Goal: Transaction & Acquisition: Register for event/course

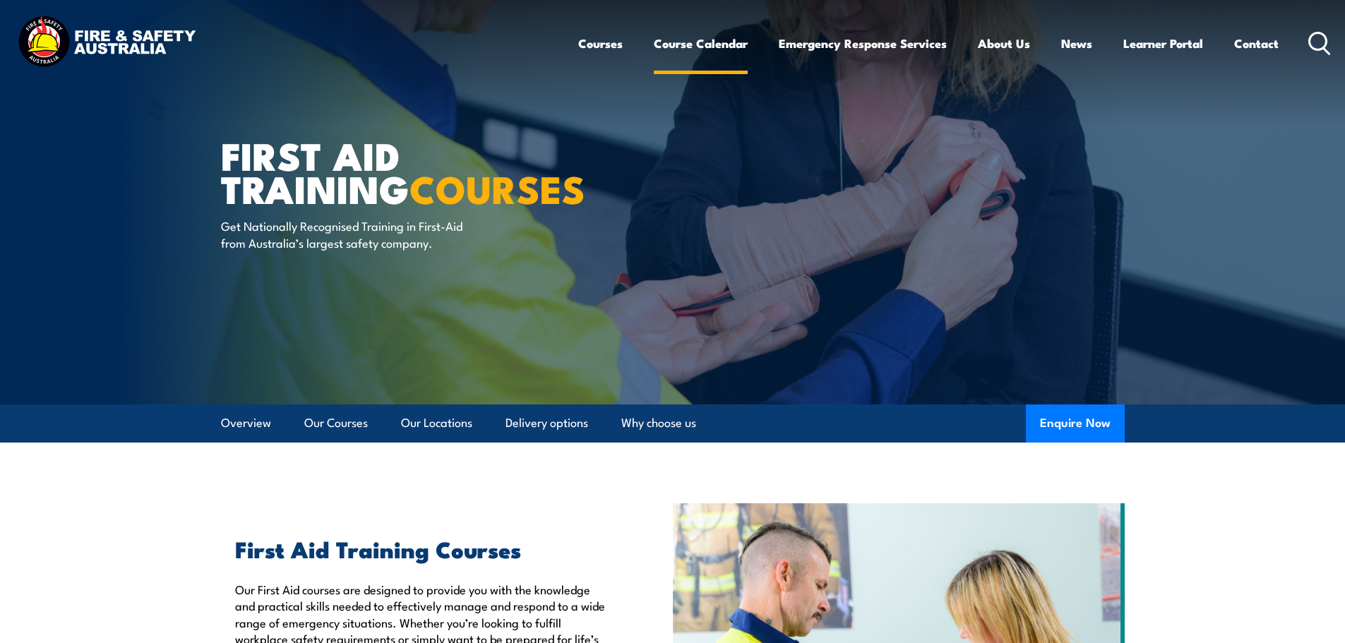
click at [681, 50] on link "Course Calendar" at bounding box center [701, 43] width 94 height 37
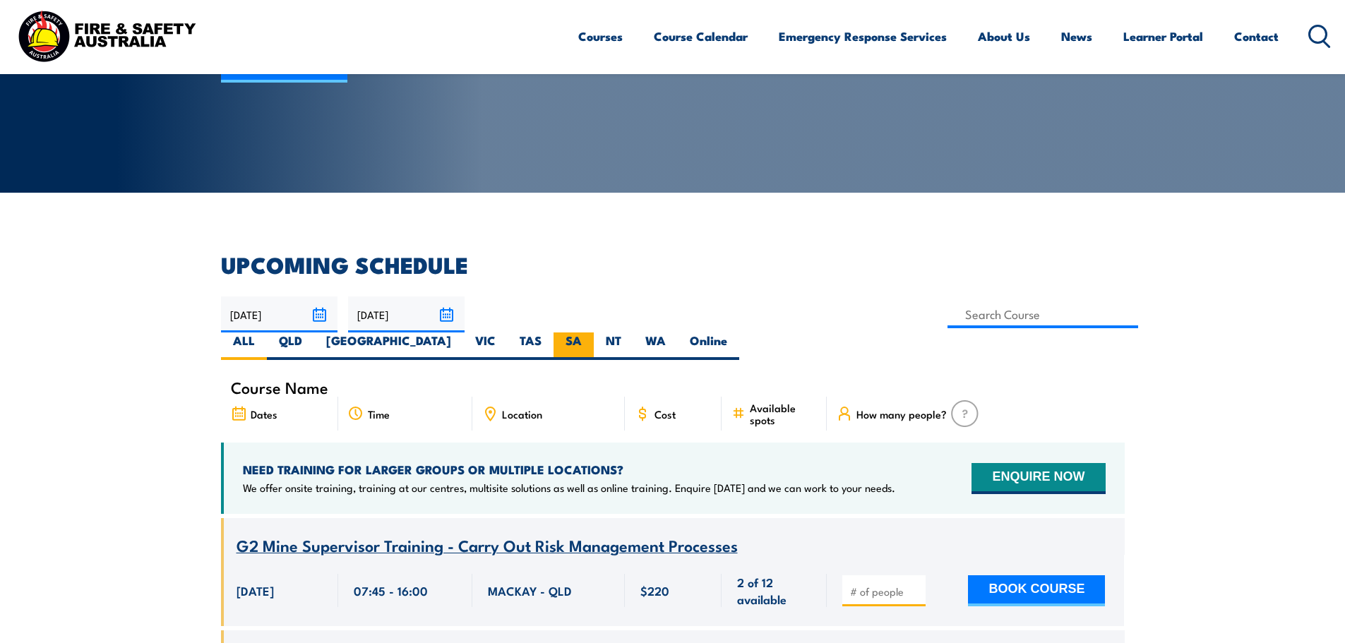
click at [594, 333] on label "SA" at bounding box center [574, 347] width 40 height 28
click at [591, 333] on input "SA" at bounding box center [586, 337] width 9 height 9
radio input "true"
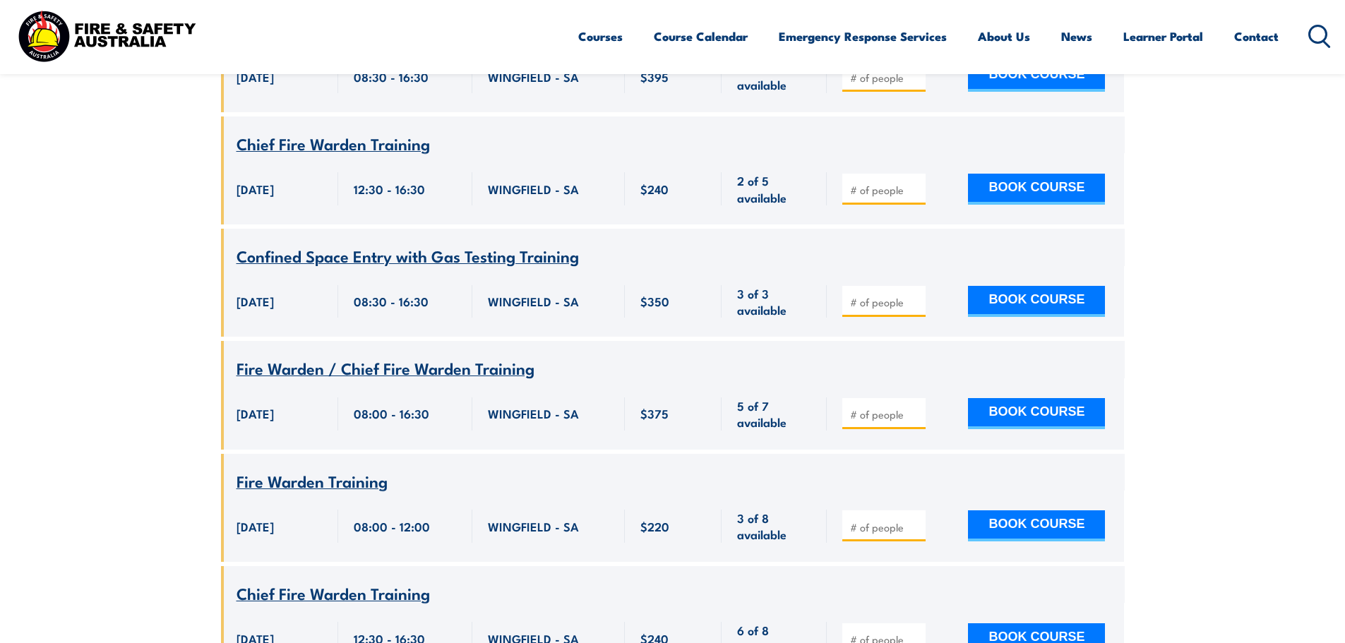
scroll to position [1102, 0]
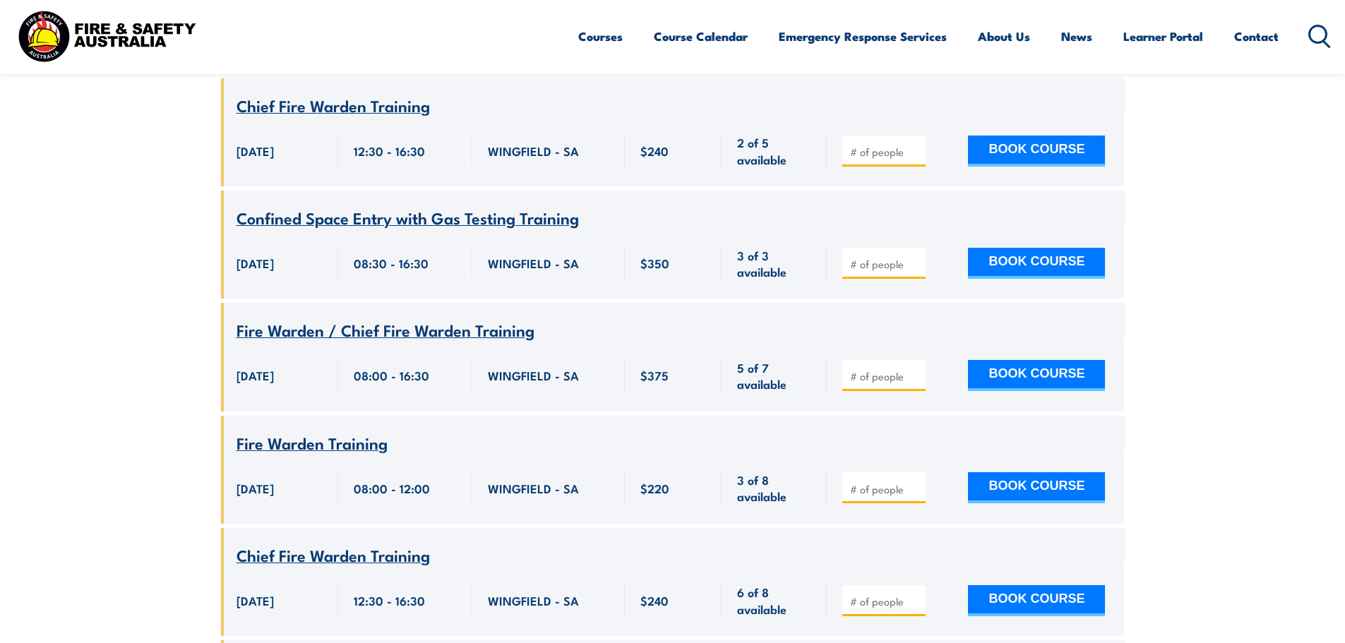
click at [359, 431] on span "Fire Warden Training" at bounding box center [312, 443] width 151 height 24
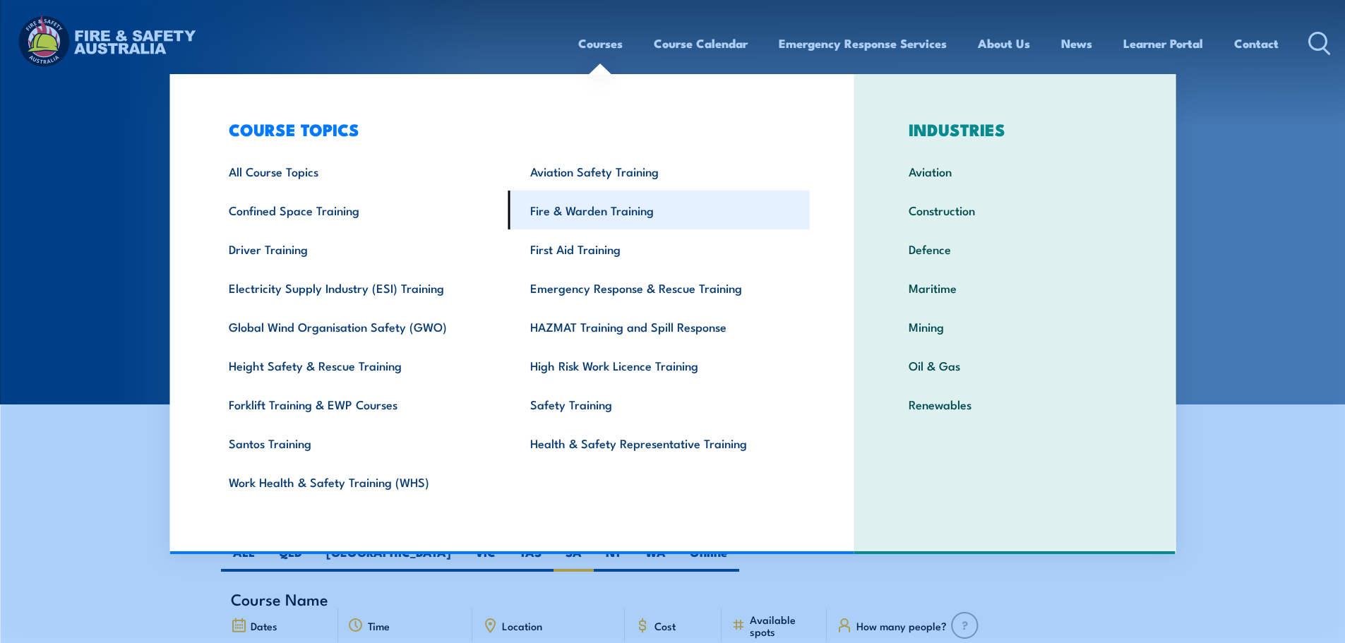
click at [629, 208] on link "Fire & Warden Training" at bounding box center [659, 210] width 302 height 39
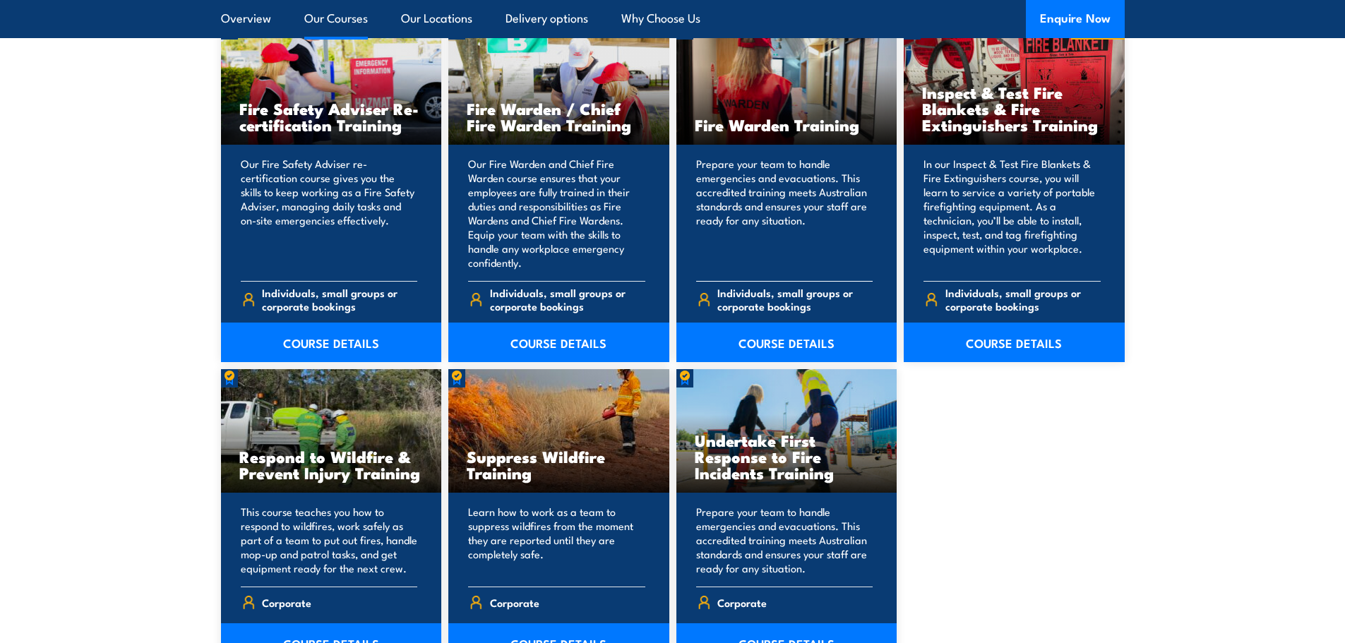
scroll to position [2048, 0]
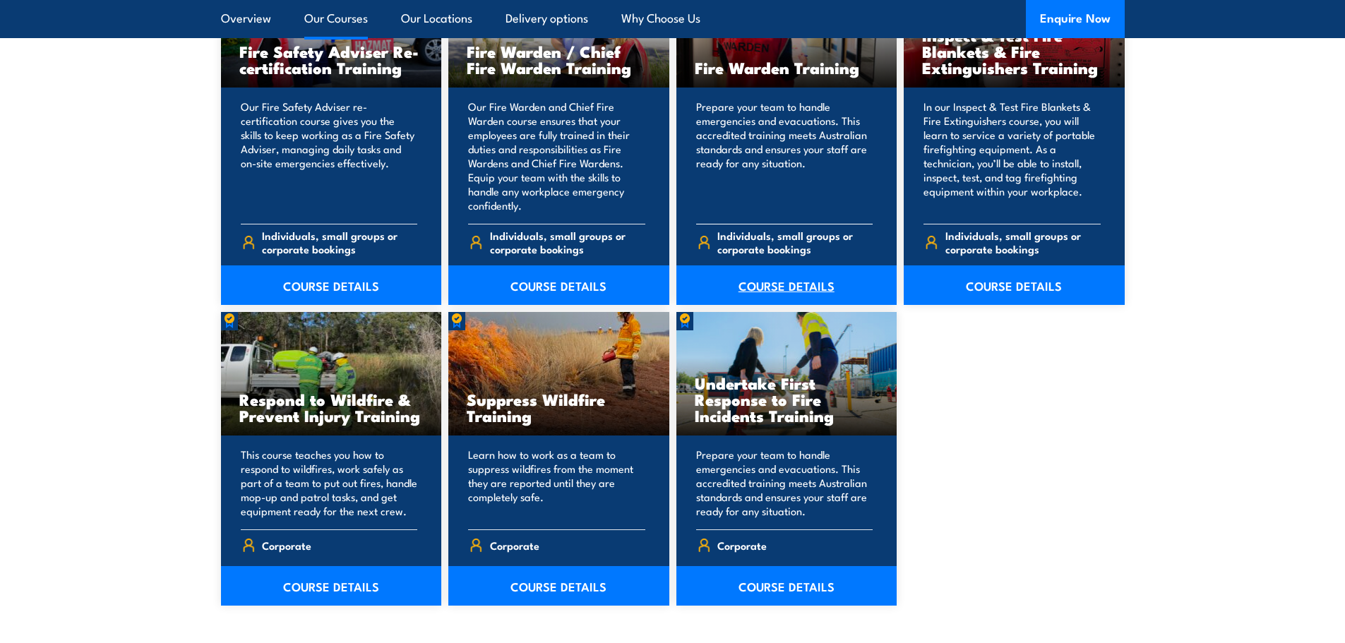
click at [785, 291] on link "COURSE DETAILS" at bounding box center [787, 286] width 221 height 40
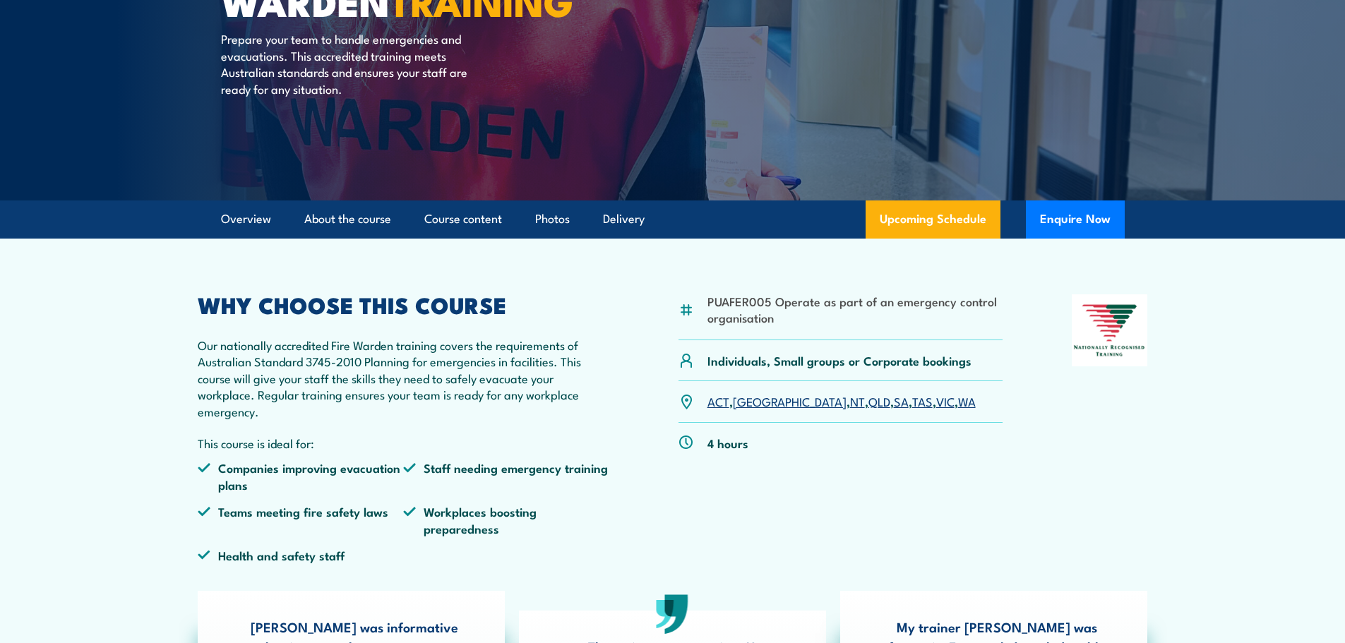
scroll to position [212, 0]
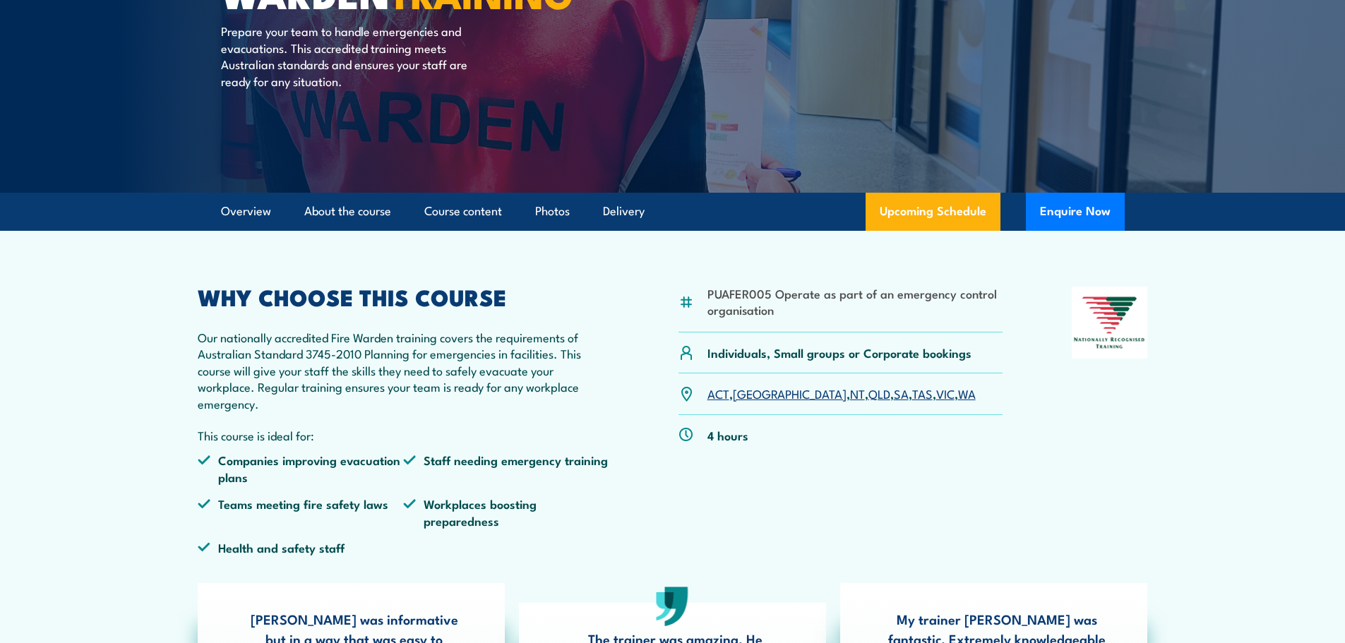
click at [894, 393] on link "SA" at bounding box center [901, 393] width 15 height 17
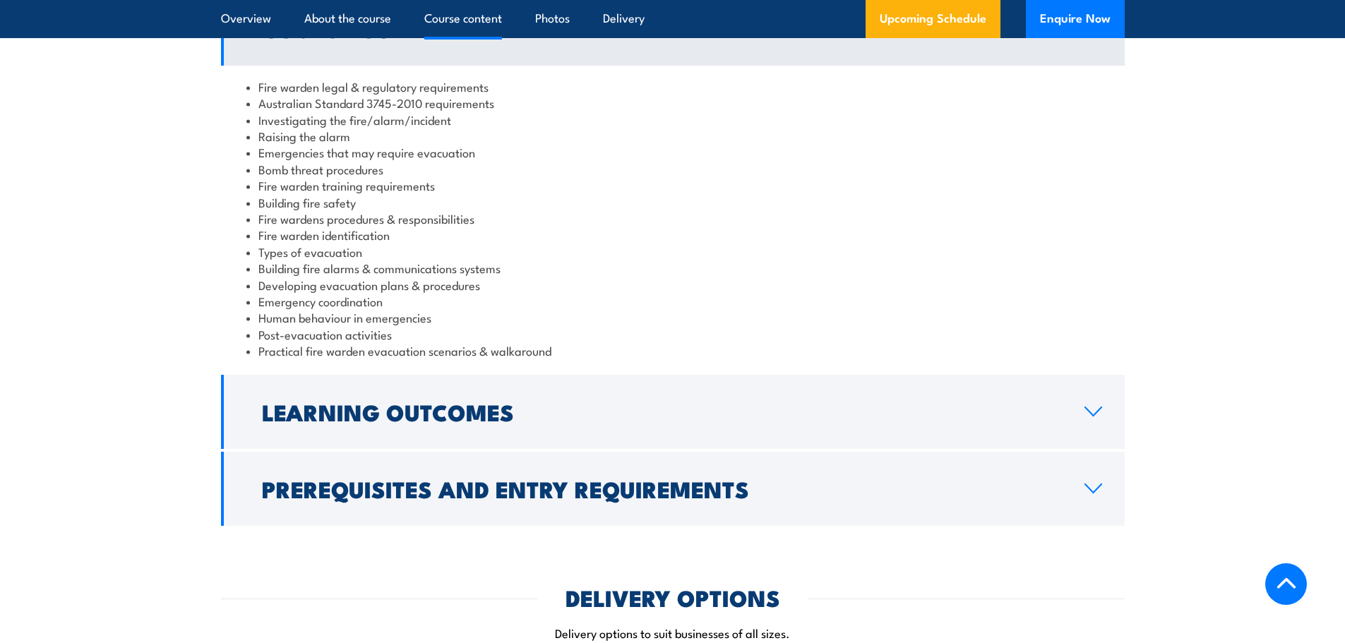
scroll to position [1496, 0]
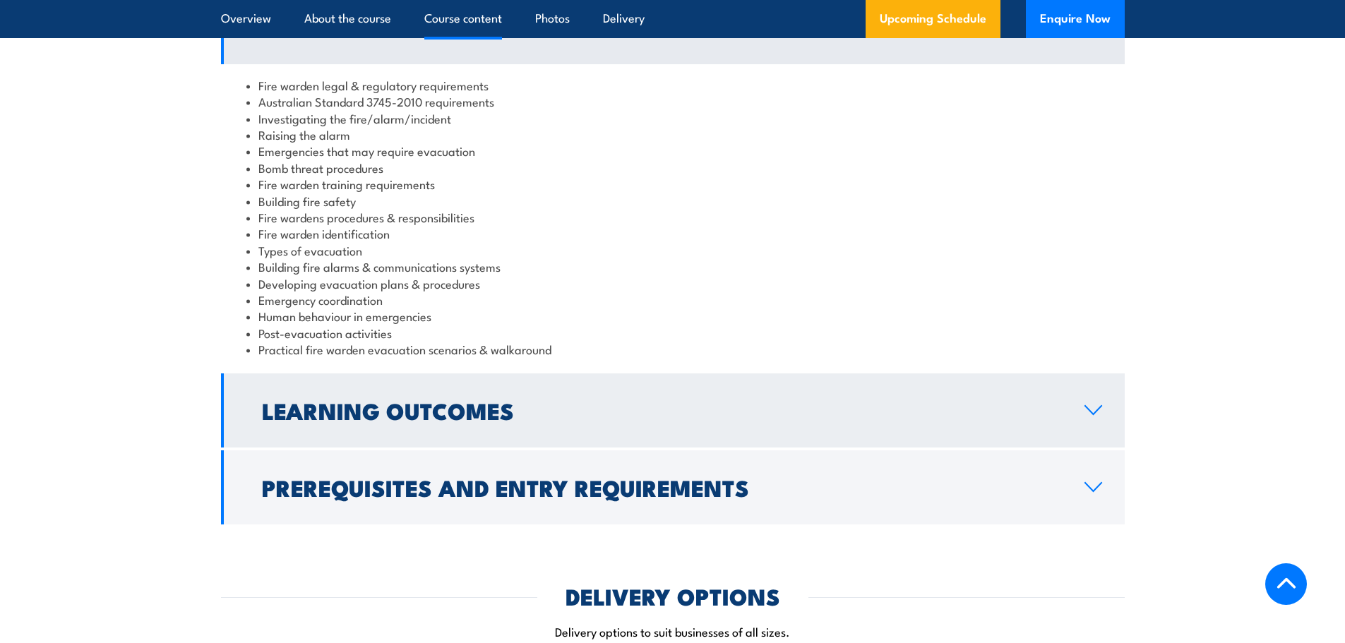
click at [756, 410] on h2 "Learning Outcomes" at bounding box center [662, 410] width 800 height 20
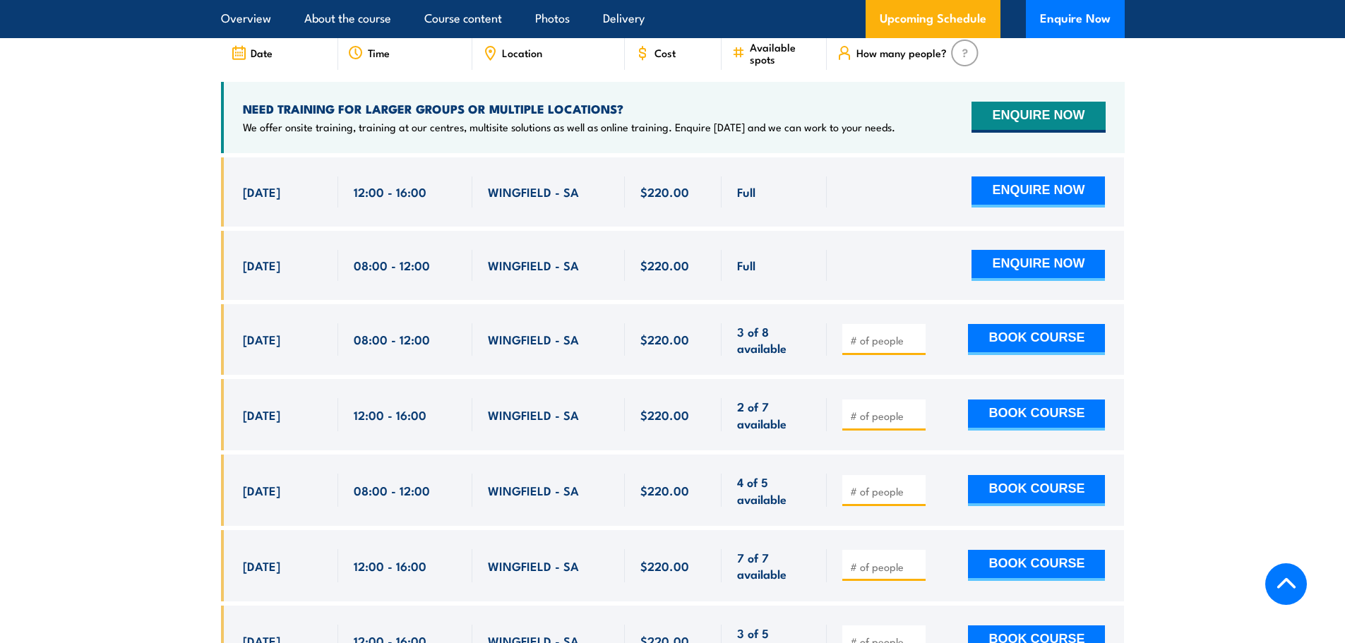
scroll to position [2472, 0]
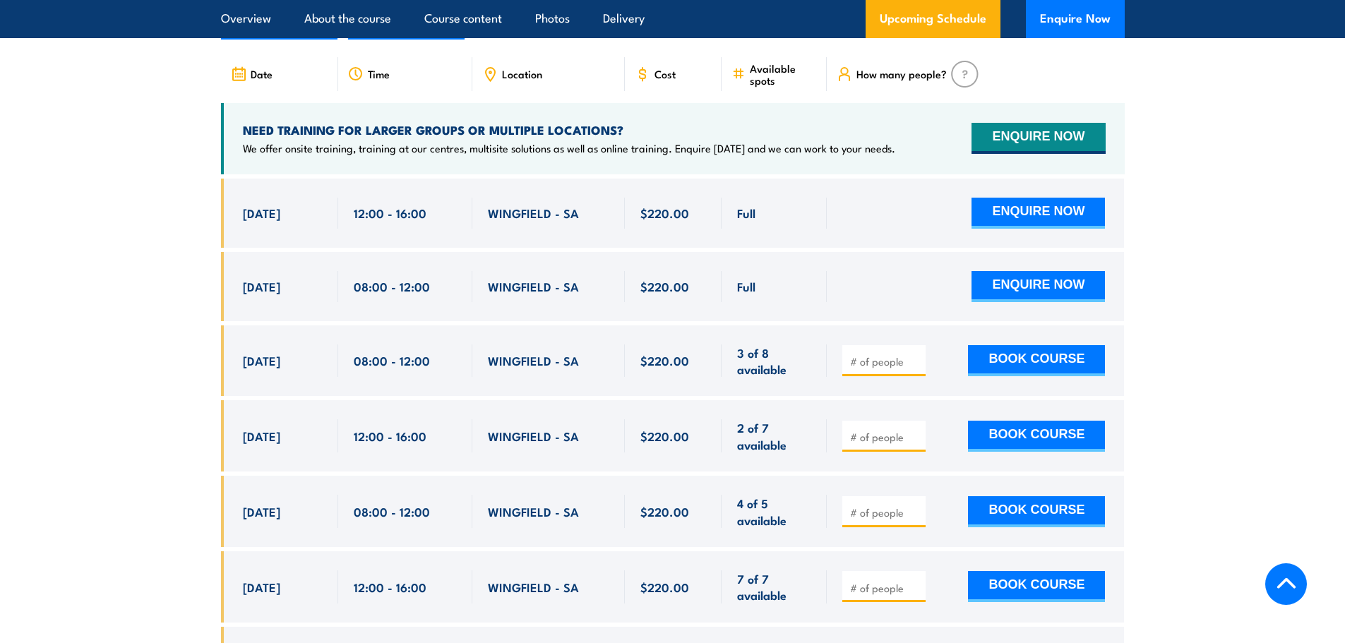
click at [1185, 398] on section "UPCOMING SCHEDULE FOR - "Fire Warden Training" 17/09/2025 16/03/2026" at bounding box center [672, 642] width 1345 height 1362
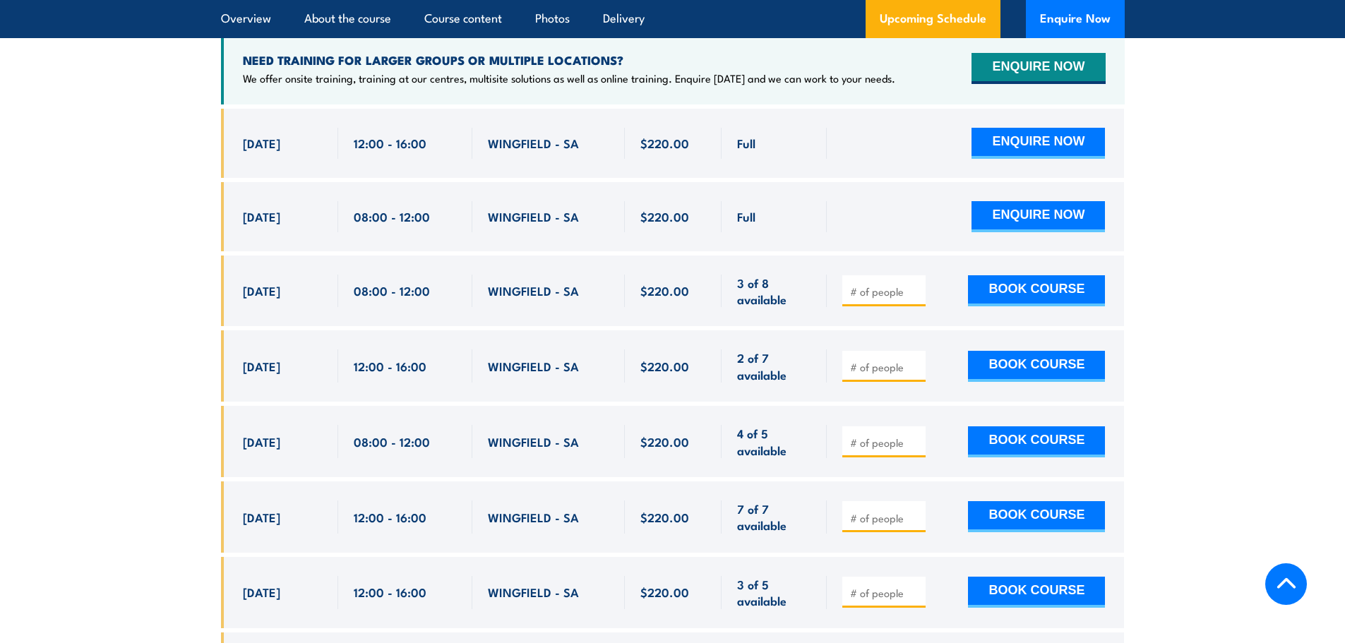
scroll to position [2542, 0]
click at [883, 511] on input "number" at bounding box center [885, 518] width 71 height 14
click at [914, 511] on input "1" at bounding box center [885, 518] width 71 height 14
click at [775, 505] on span "7 of 7 available" at bounding box center [774, 516] width 74 height 33
click at [451, 425] on div "08:00 - 12:00" at bounding box center [405, 440] width 103 height 33
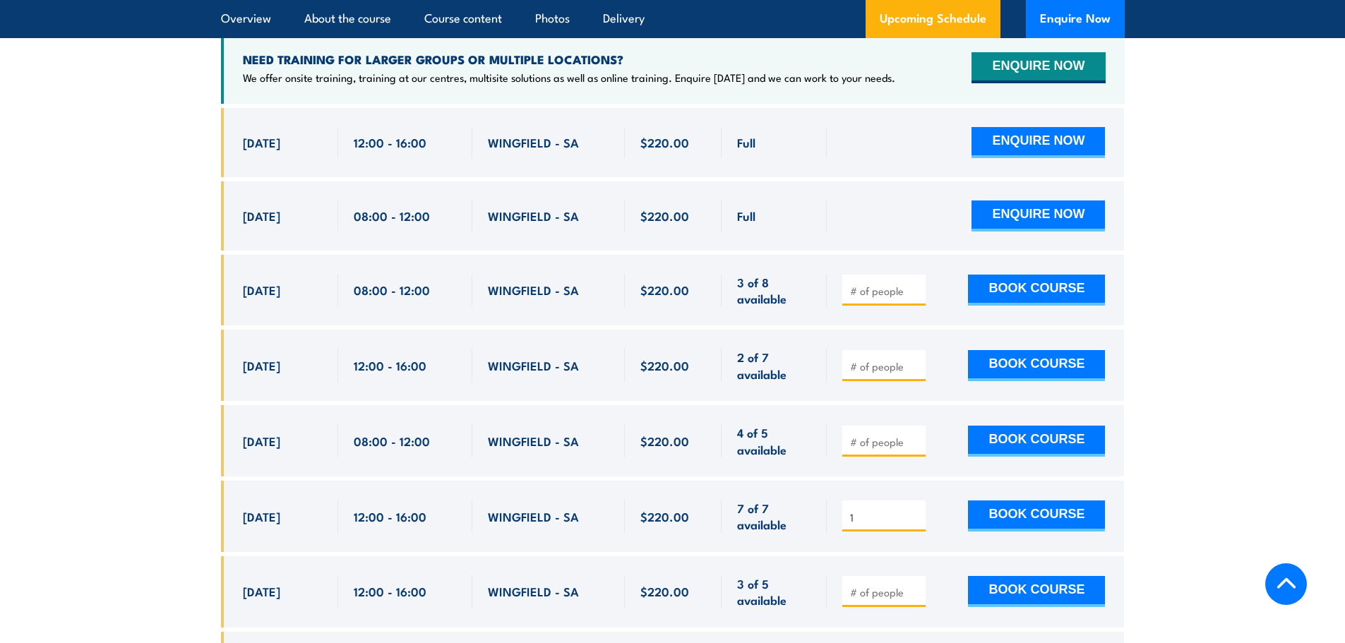
click at [909, 511] on input "1" at bounding box center [885, 518] width 71 height 14
click at [912, 511] on input "2" at bounding box center [885, 518] width 71 height 14
type input "1"
click at [917, 511] on input "1" at bounding box center [885, 518] width 71 height 14
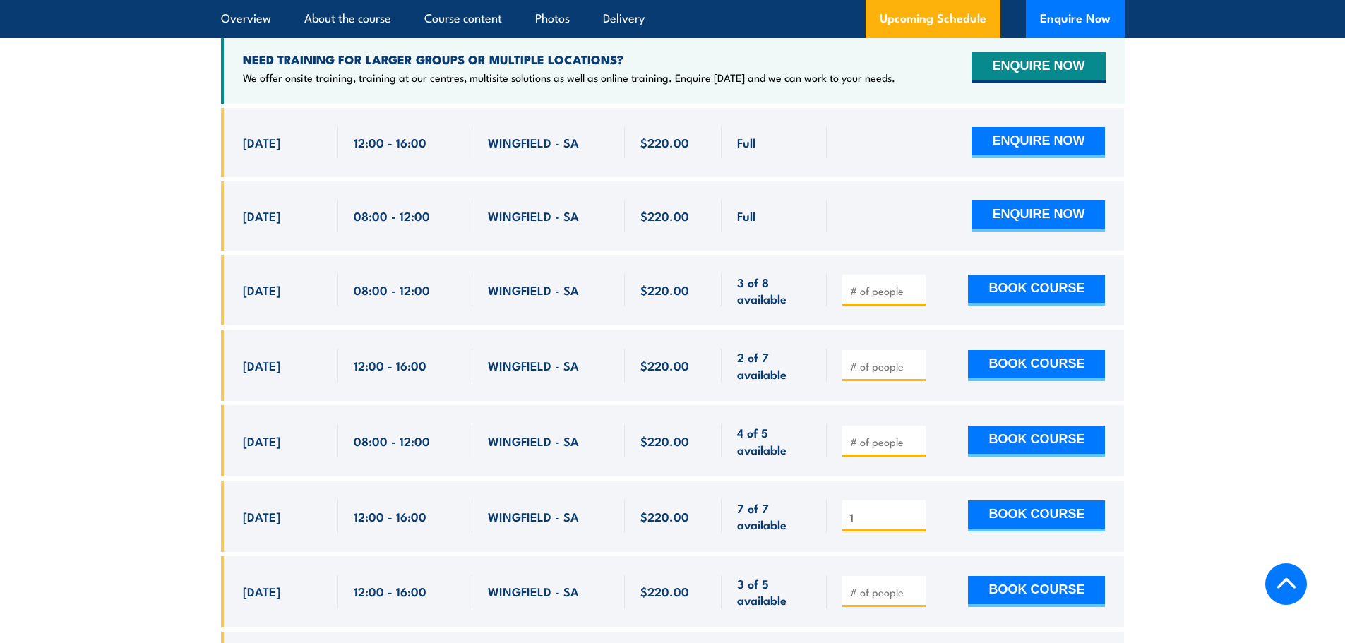
click at [762, 504] on span "7 of 7 available" at bounding box center [774, 516] width 74 height 33
click at [881, 511] on input "1" at bounding box center [885, 518] width 71 height 14
click at [917, 511] on input "1" at bounding box center [885, 518] width 71 height 14
click at [915, 511] on input "1" at bounding box center [885, 518] width 71 height 14
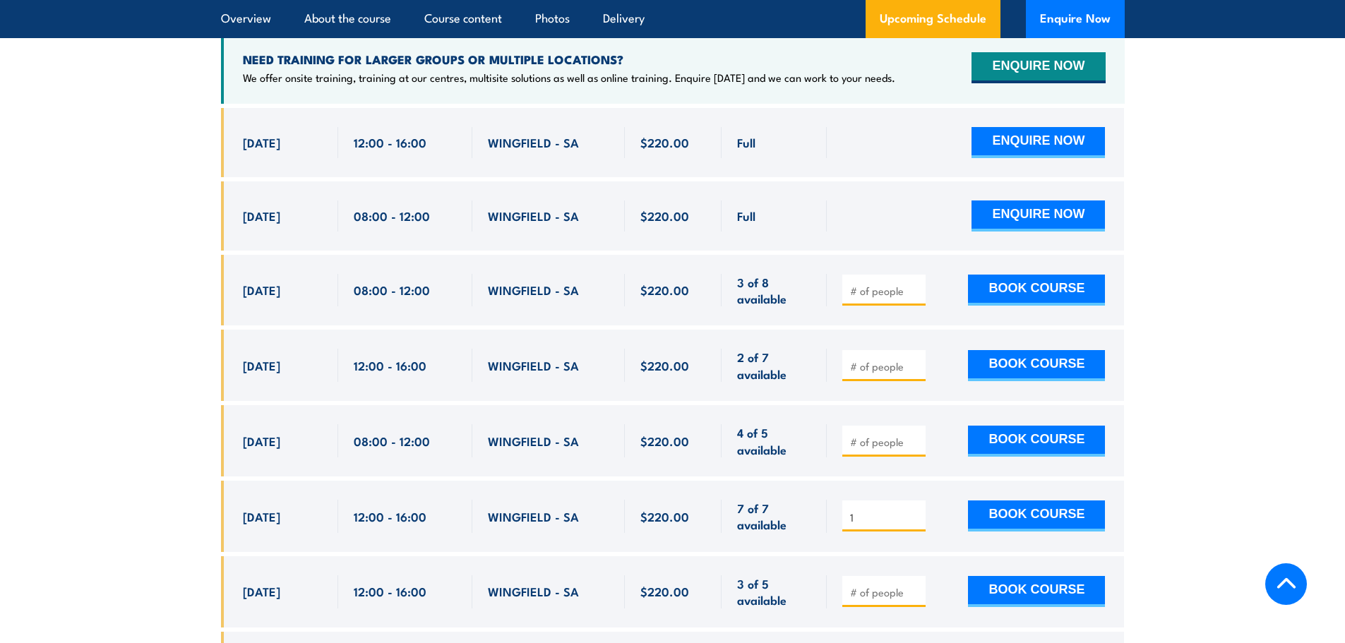
drag, startPoint x: 915, startPoint y: 501, endPoint x: 878, endPoint y: 501, distance: 36.7
click at [914, 511] on input "1" at bounding box center [885, 518] width 71 height 14
click at [875, 511] on input "1" at bounding box center [885, 518] width 71 height 14
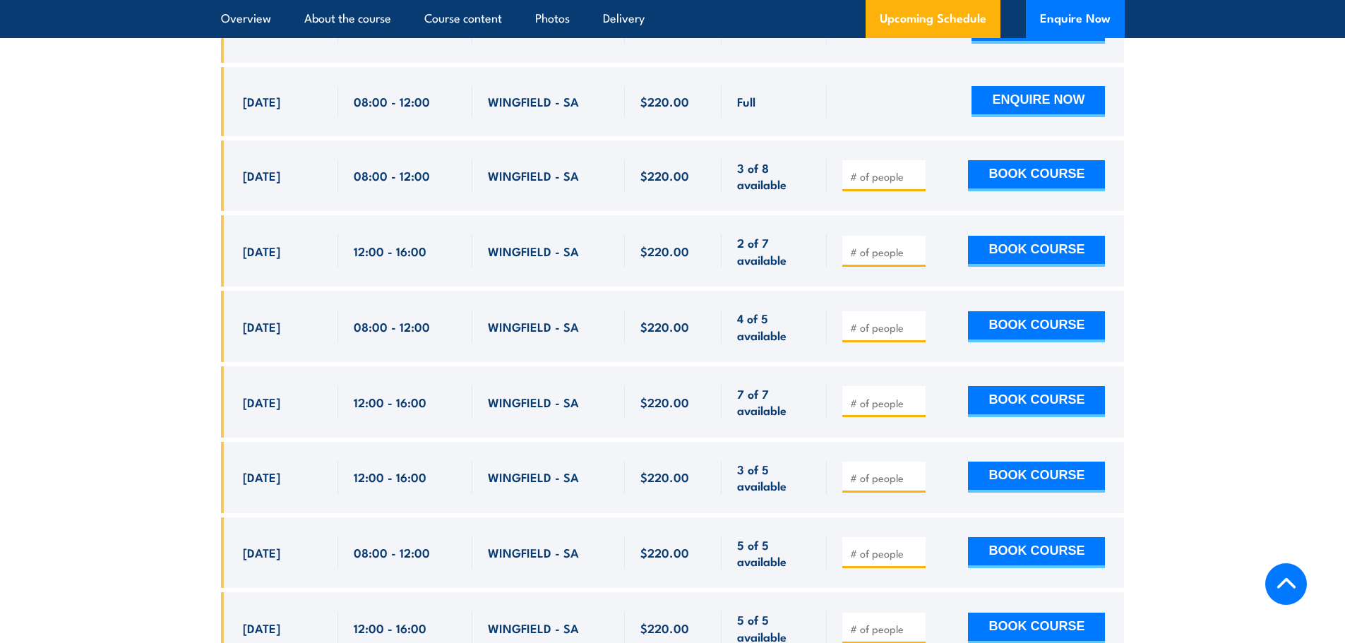
scroll to position [2683, 0]
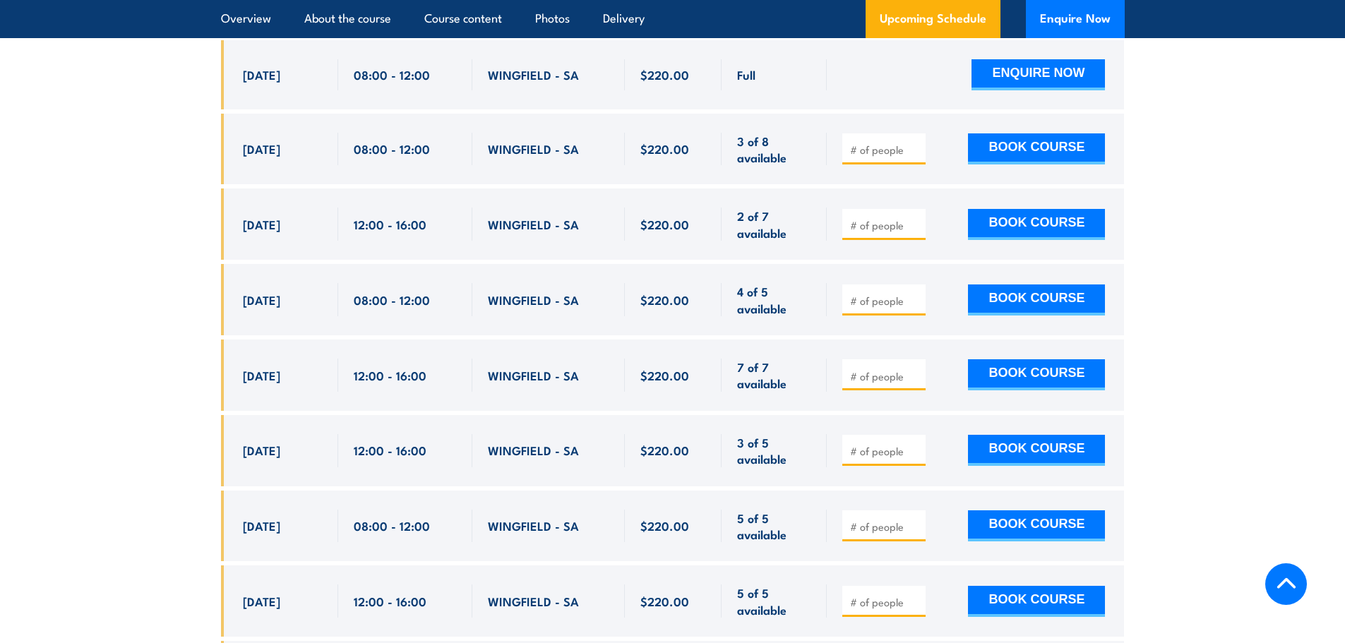
click at [881, 294] on input "number" at bounding box center [885, 301] width 71 height 14
click at [893, 294] on input "number" at bounding box center [885, 301] width 71 height 14
type input "1"
click at [915, 294] on input "1" at bounding box center [885, 301] width 71 height 14
click at [1037, 285] on button "BOOK COURSE" at bounding box center [1036, 300] width 137 height 31
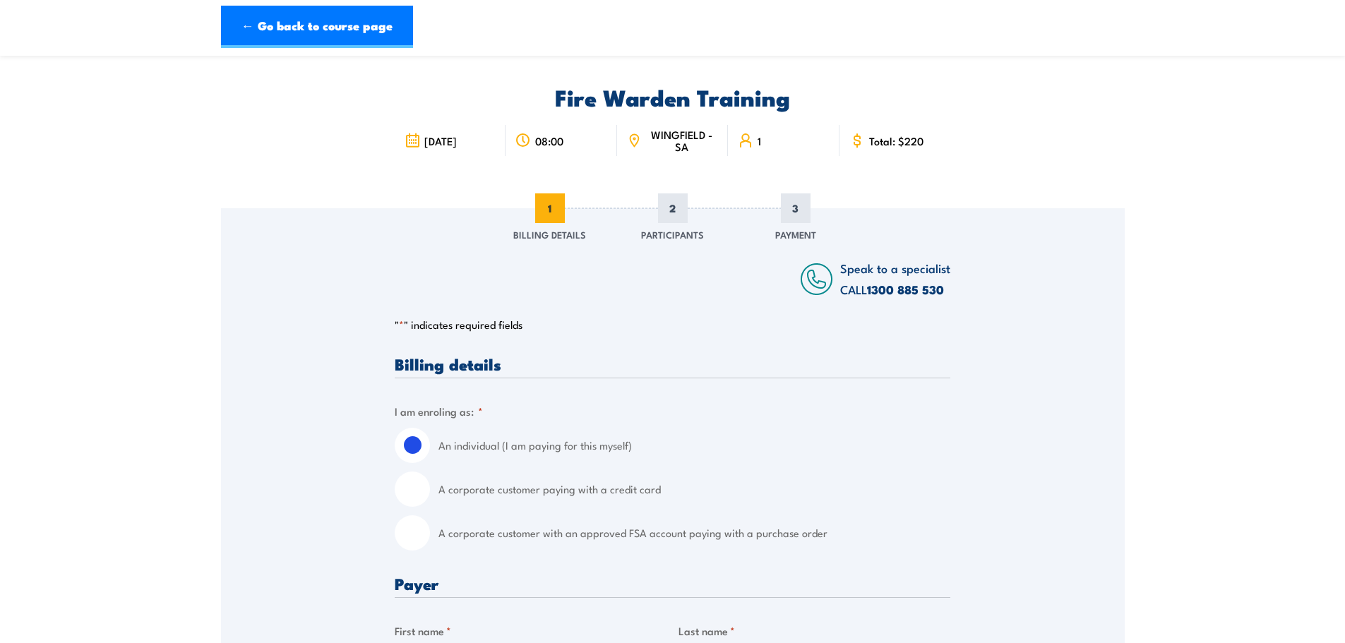
scroll to position [71, 0]
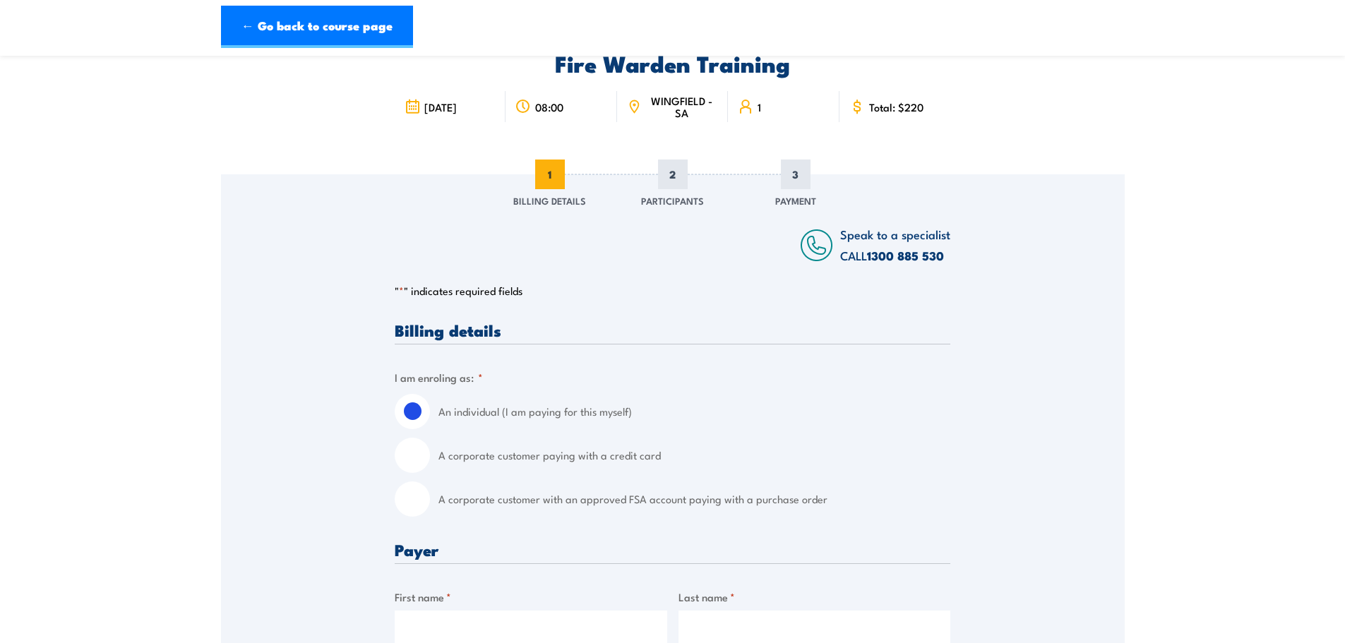
click at [668, 176] on span "2" at bounding box center [673, 175] width 30 height 30
click at [790, 176] on span "3" at bounding box center [796, 175] width 30 height 30
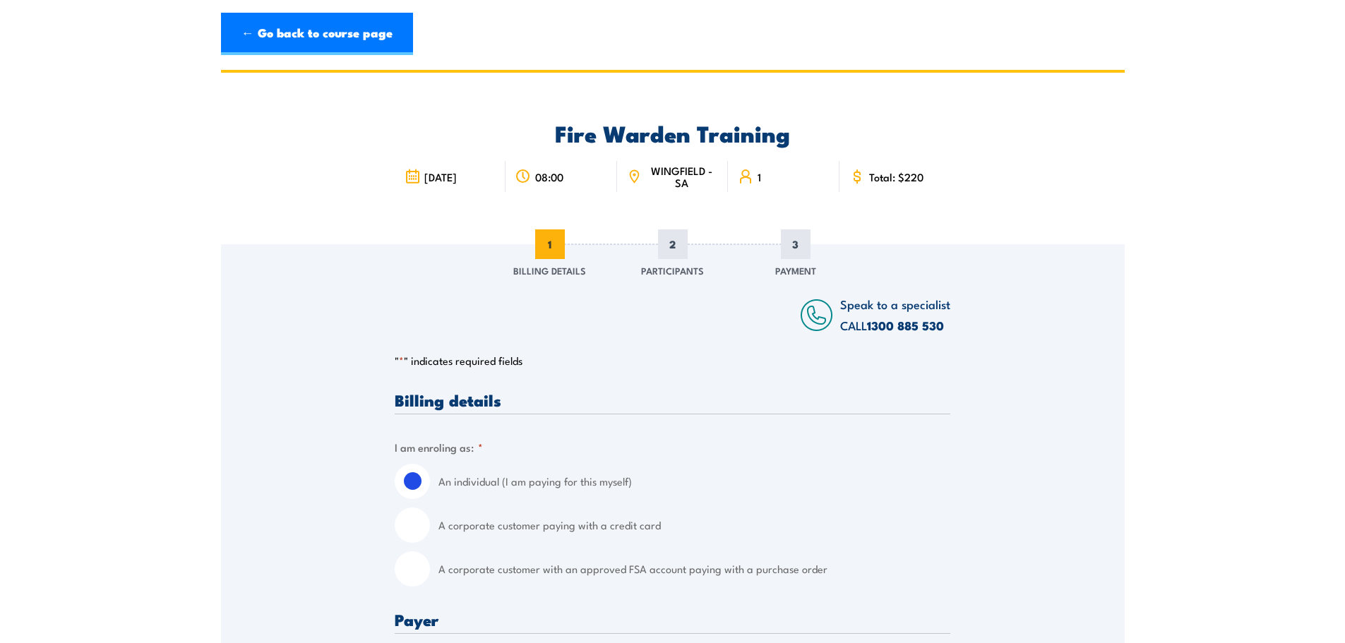
scroll to position [0, 0]
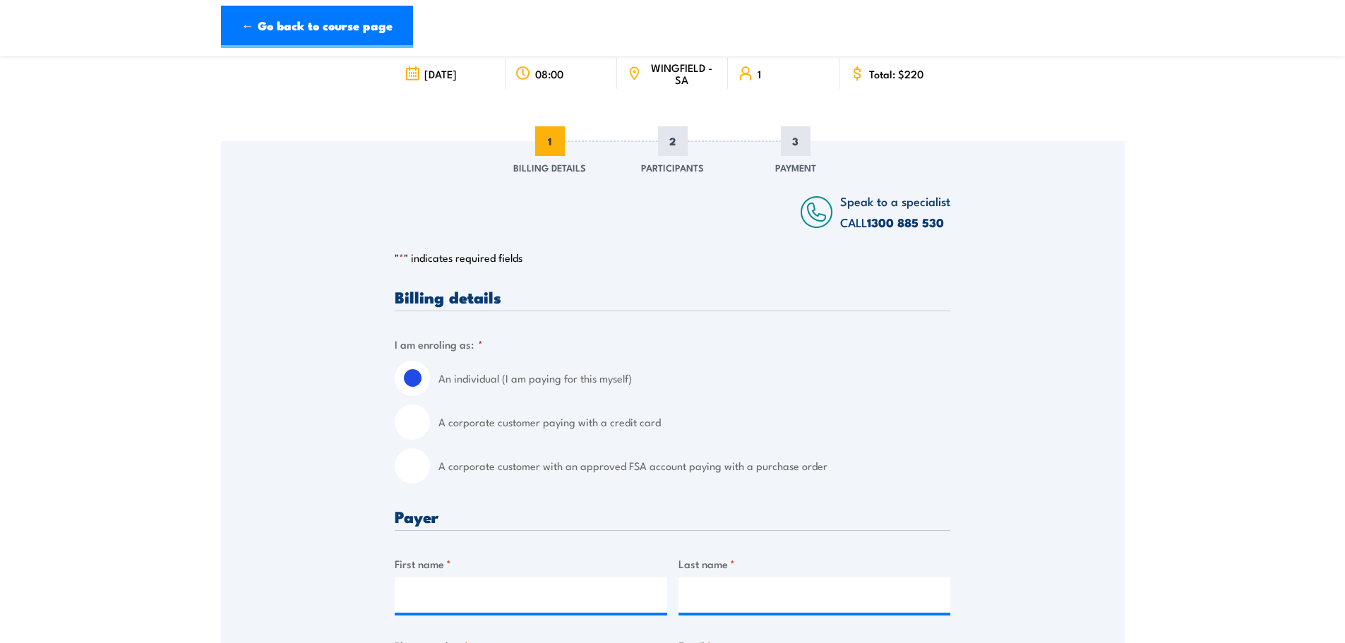
scroll to position [141, 0]
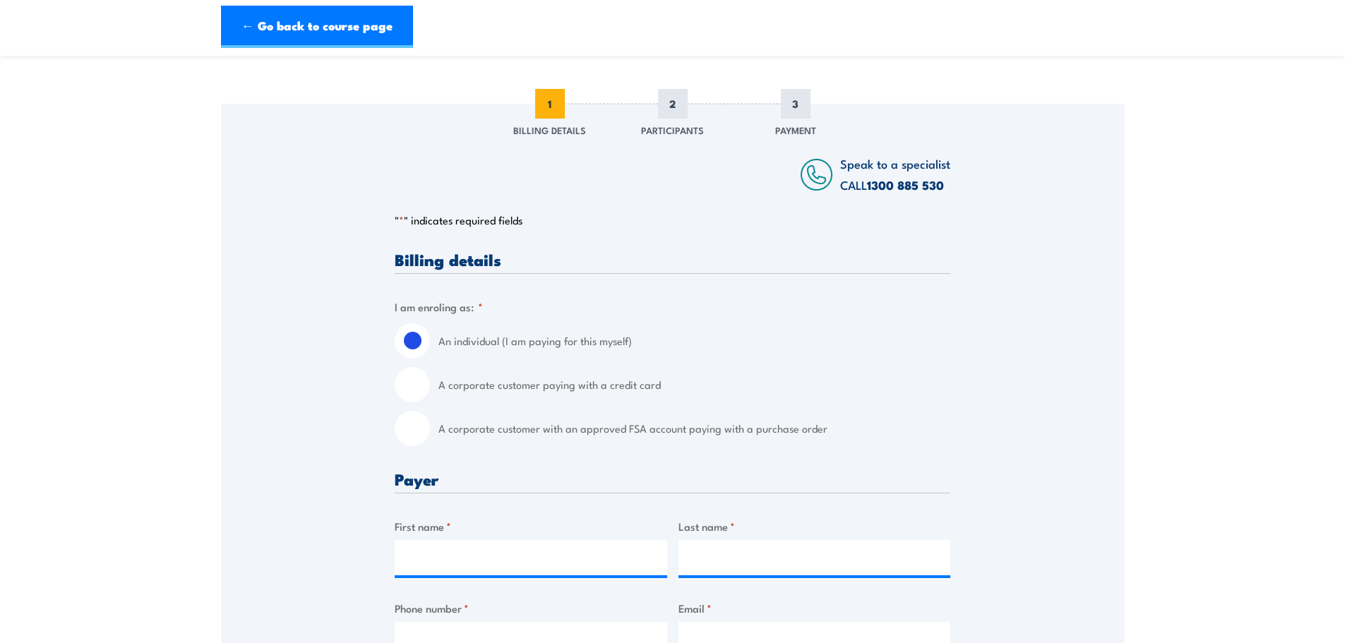
click at [406, 393] on input "A corporate customer paying with a credit card" at bounding box center [412, 384] width 35 height 35
radio input "true"
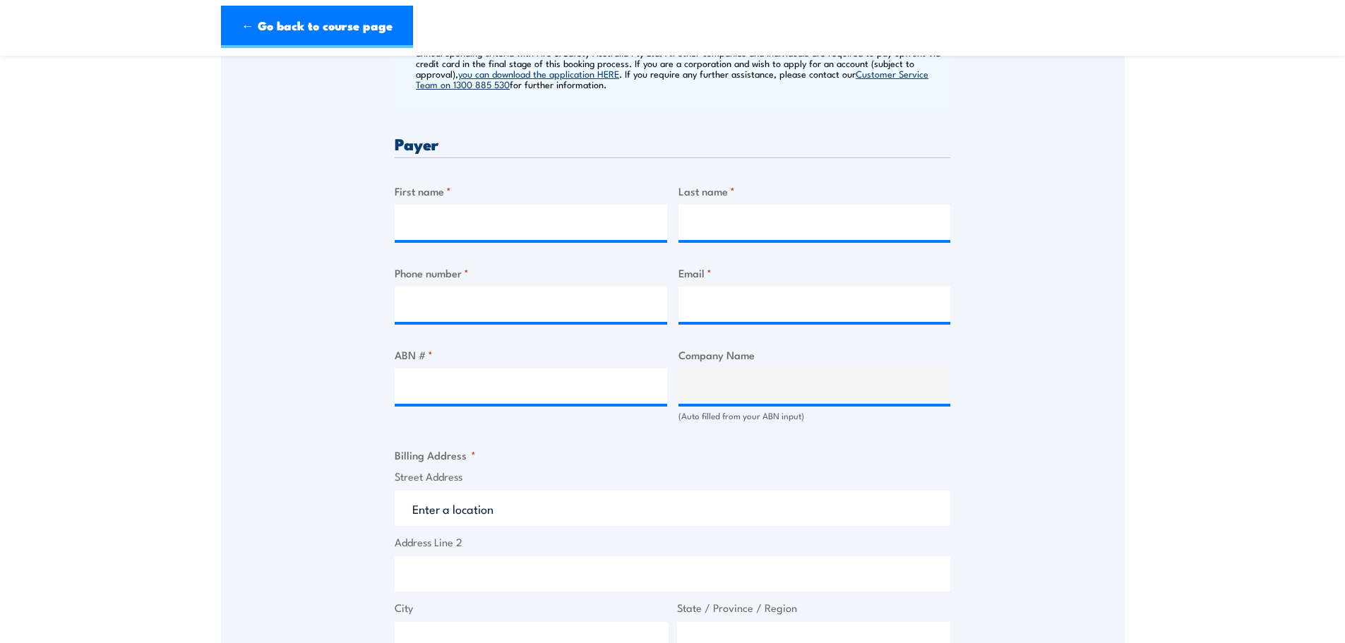
scroll to position [636, 0]
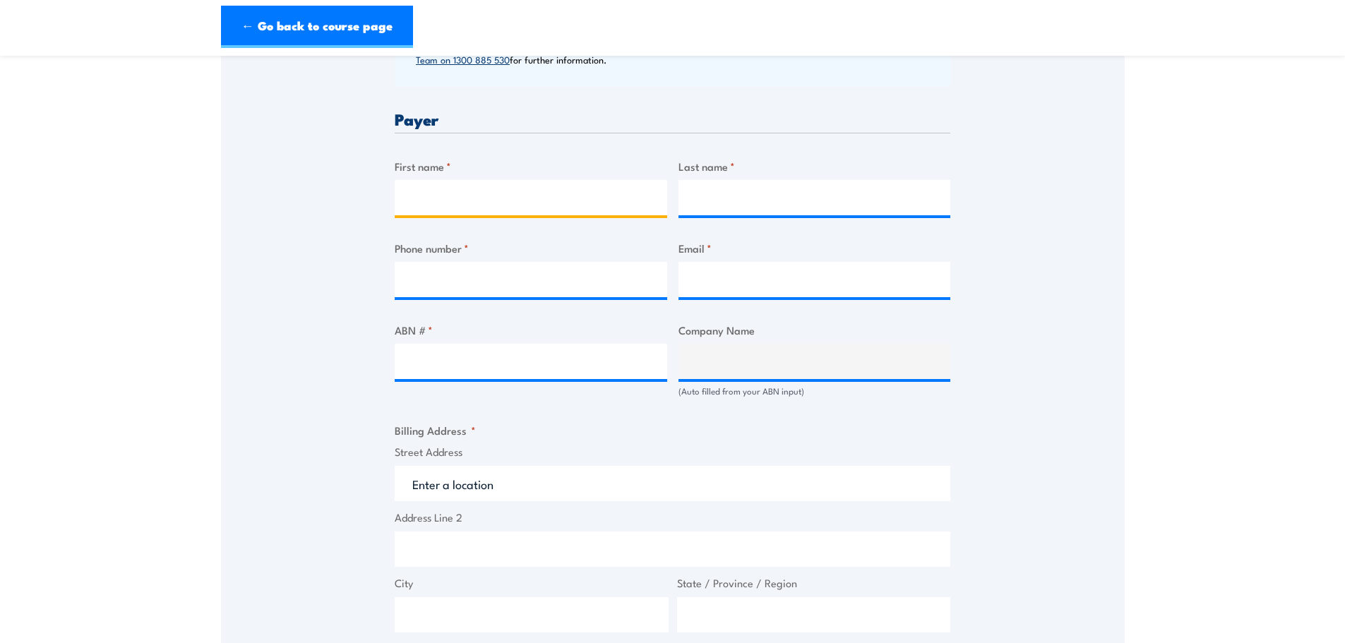
click at [513, 207] on input "First name *" at bounding box center [531, 197] width 273 height 35
type input "[PERSON_NAME]"
type input "Justice"
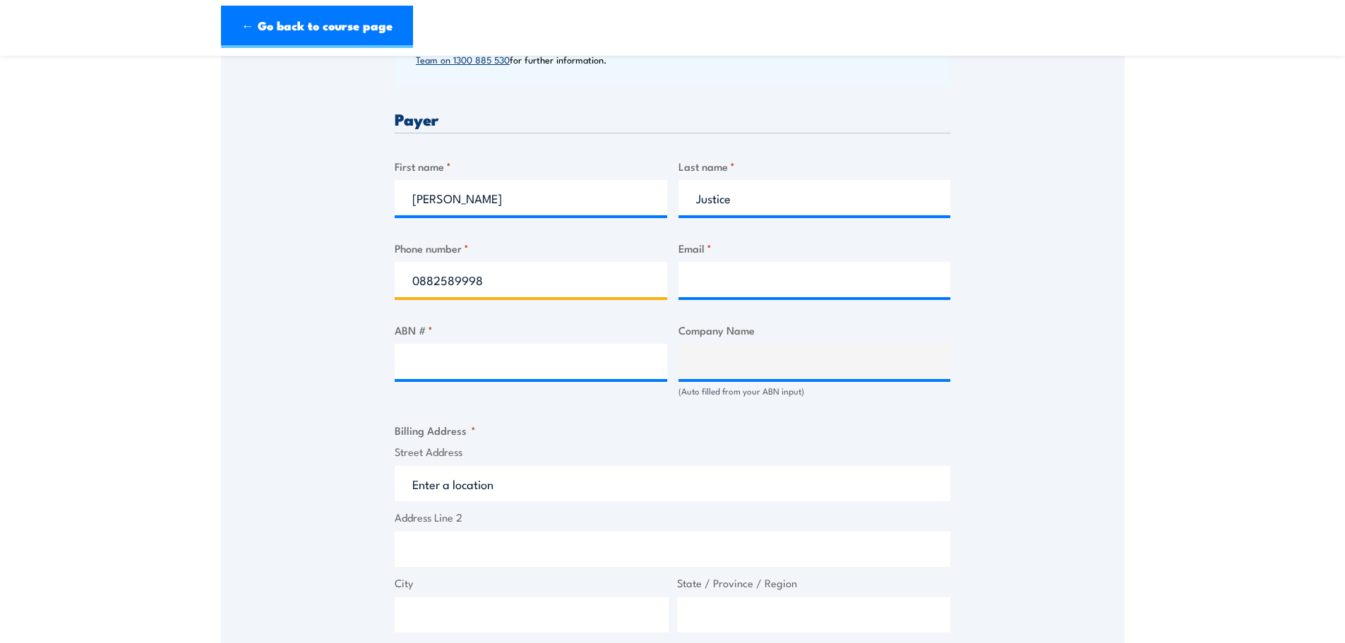
type input "0882589998"
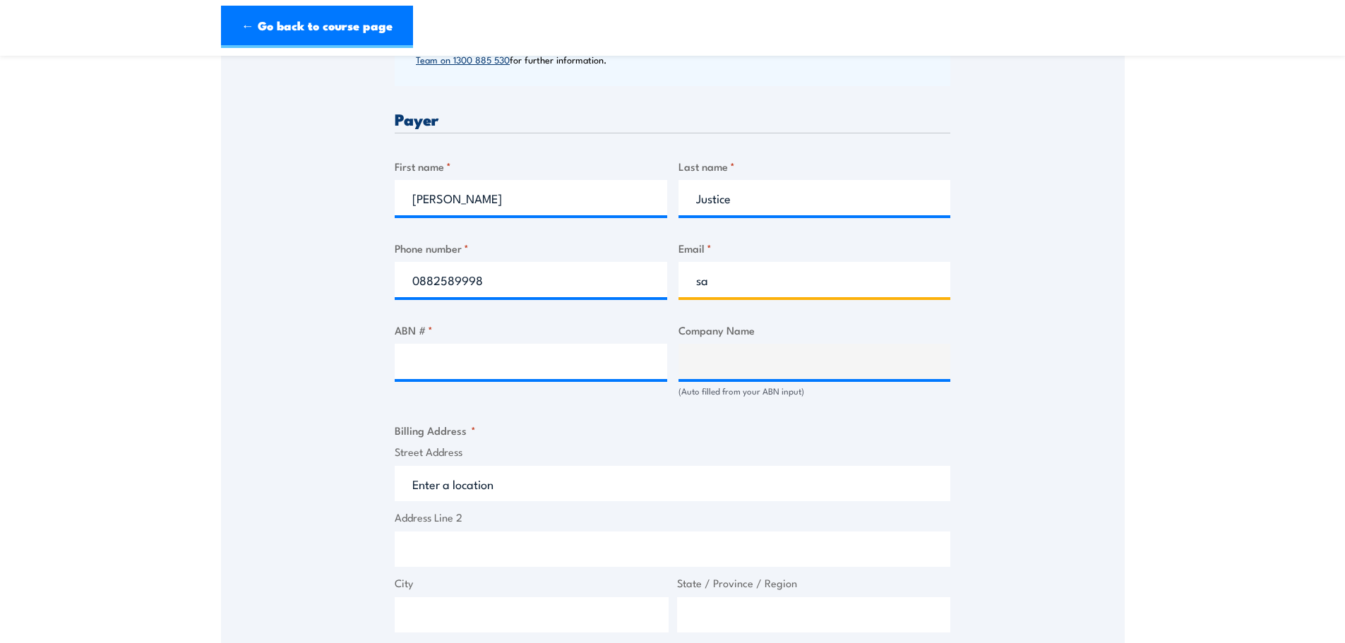
type input "s"
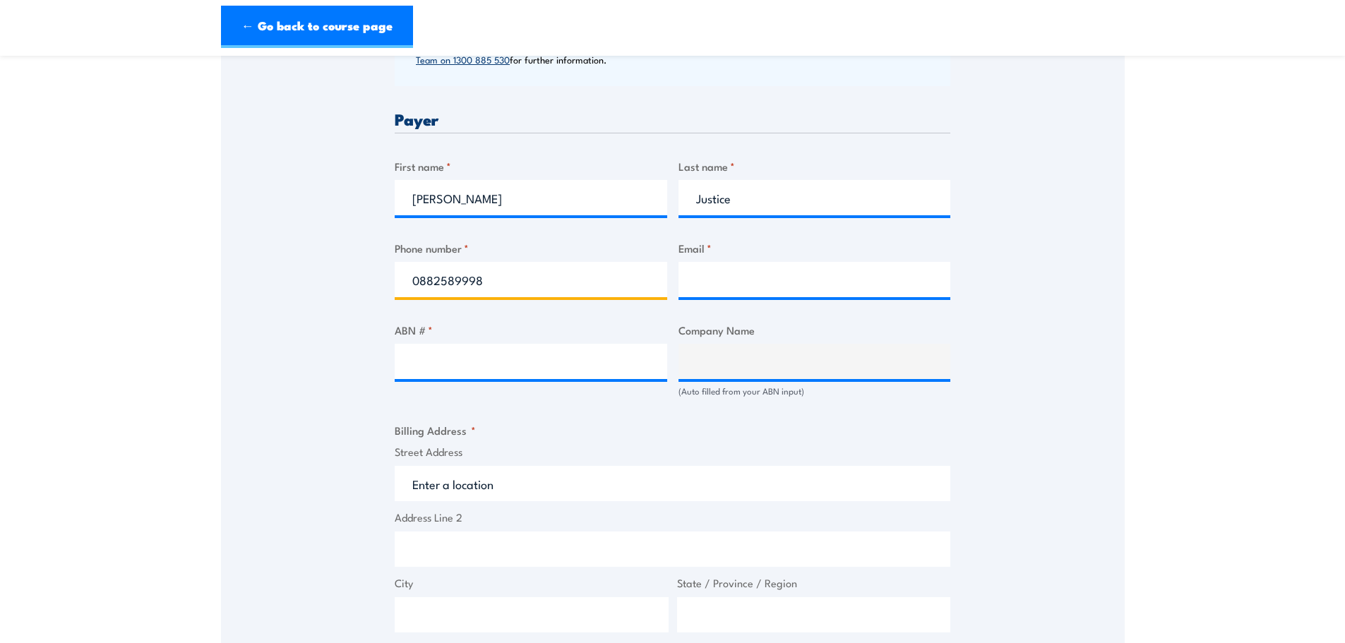
drag, startPoint x: 501, startPoint y: 273, endPoint x: 369, endPoint y: 284, distance: 133.2
click at [369, 285] on div "Speak to a specialist CALL [PHONE_NUMBER] CALL [PHONE_NUMBER] " * " indicates r…" at bounding box center [673, 343] width 904 height 1468
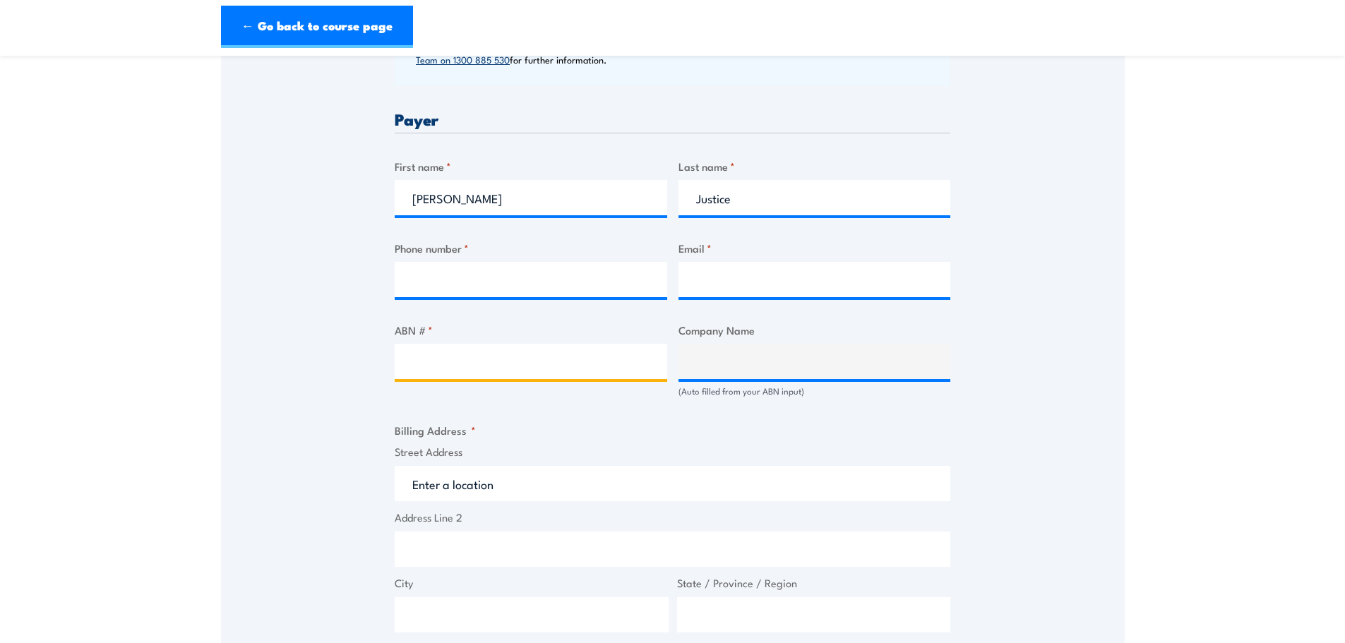
click at [552, 376] on input "ABN # *" at bounding box center [531, 361] width 273 height 35
type input "99632146113"
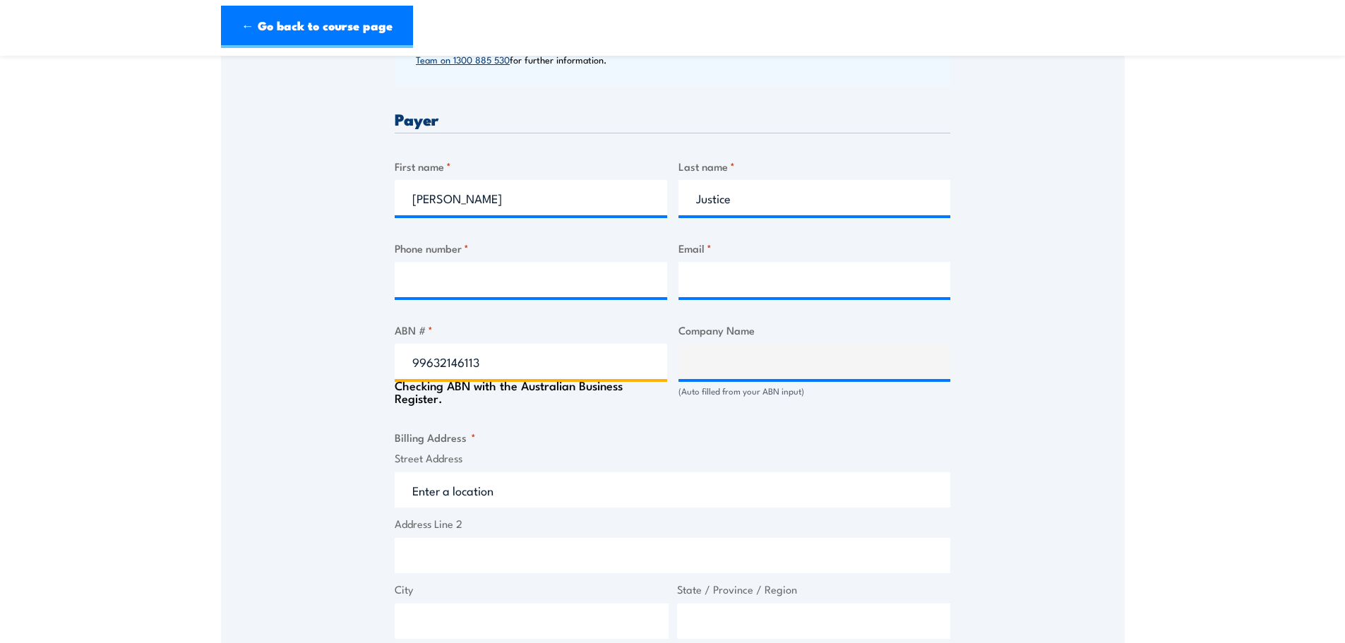
type input "The Trustee for LA Custom Joinery Unit Trust"
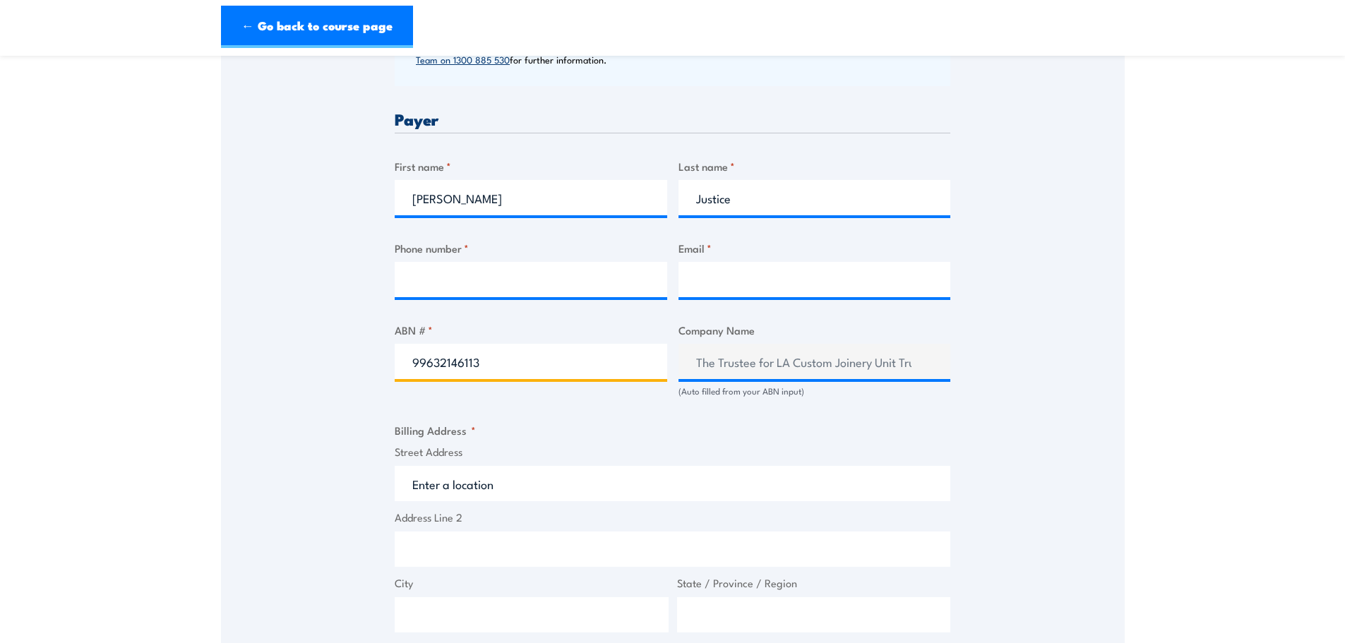
type input "99632146113"
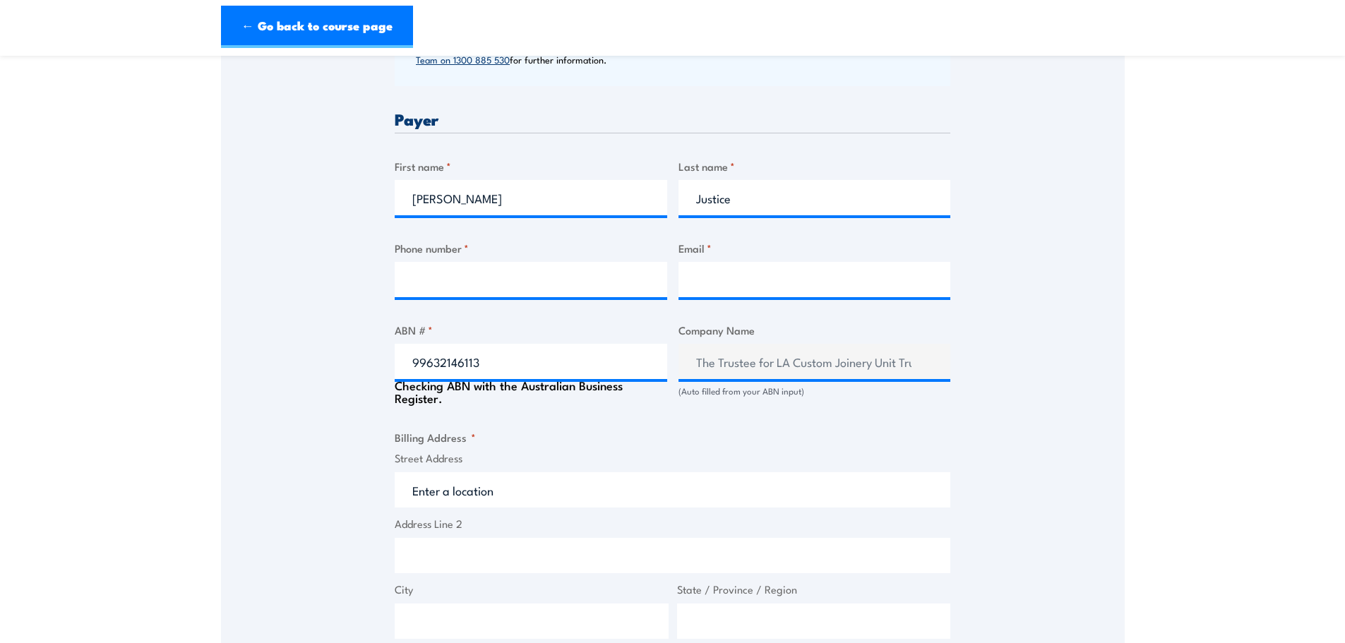
click at [960, 398] on div "Speak to a specialist CALL [PHONE_NUMBER] CALL [PHONE_NUMBER] " * " indicates r…" at bounding box center [673, 346] width 904 height 1475
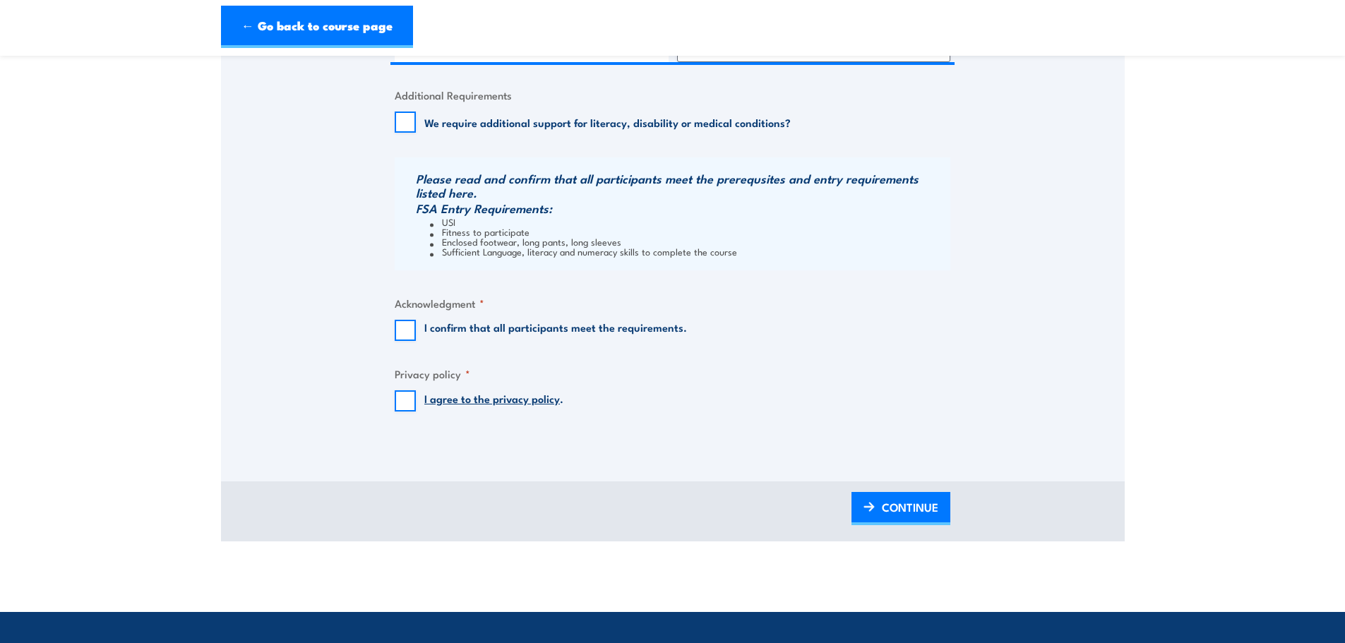
scroll to position [1201, 0]
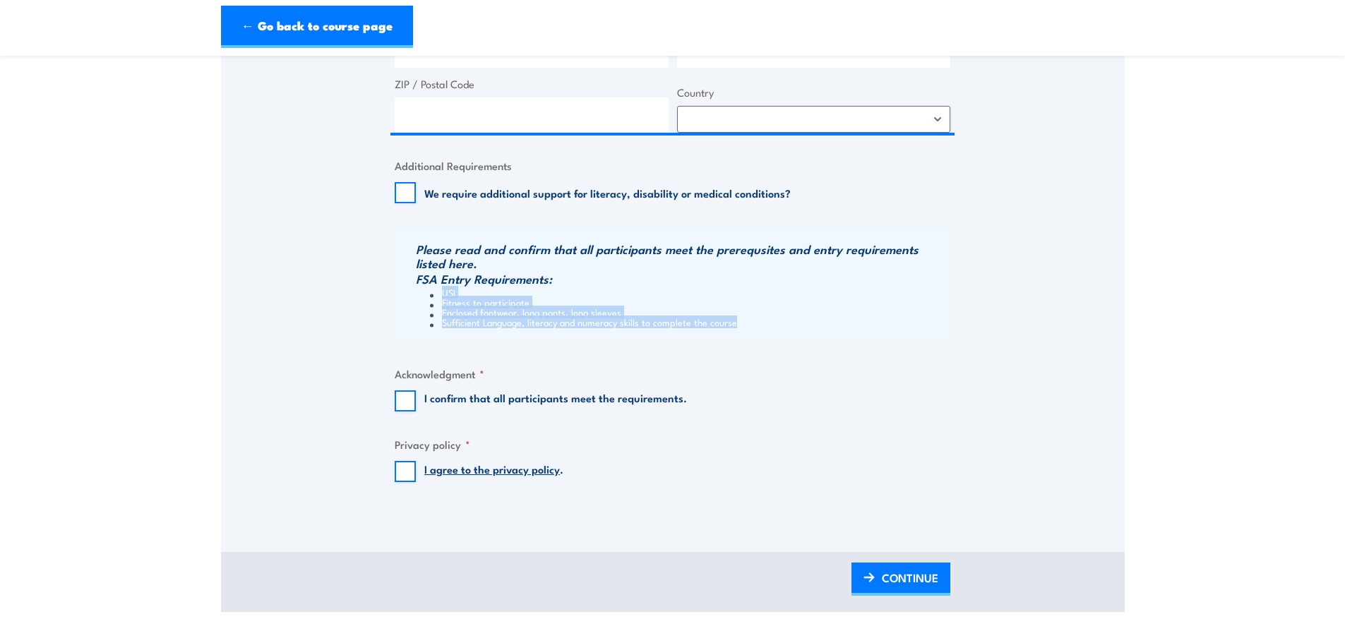
drag, startPoint x: 737, startPoint y: 326, endPoint x: 434, endPoint y: 289, distance: 306.0
click at [434, 289] on ul "USI Fitness to participate Enclosed footwear, long pants, long sleeves Sufficie…" at bounding box center [681, 307] width 531 height 40
click at [497, 301] on li "Fitness to participate" at bounding box center [688, 302] width 517 height 10
drag, startPoint x: 462, startPoint y: 297, endPoint x: 433, endPoint y: 295, distance: 29.0
click at [433, 295] on ul "USI Fitness to participate Enclosed footwear, long pants, long sleeves Sufficie…" at bounding box center [681, 307] width 531 height 40
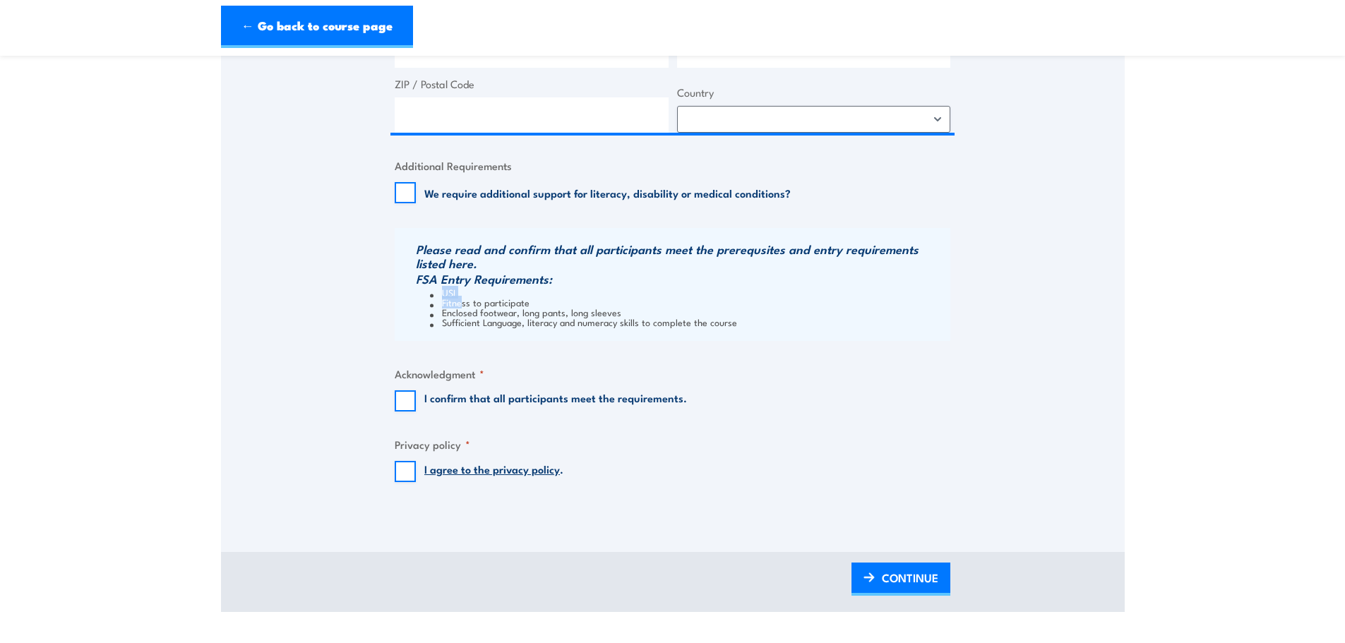
click at [463, 293] on li "USI" at bounding box center [688, 292] width 517 height 10
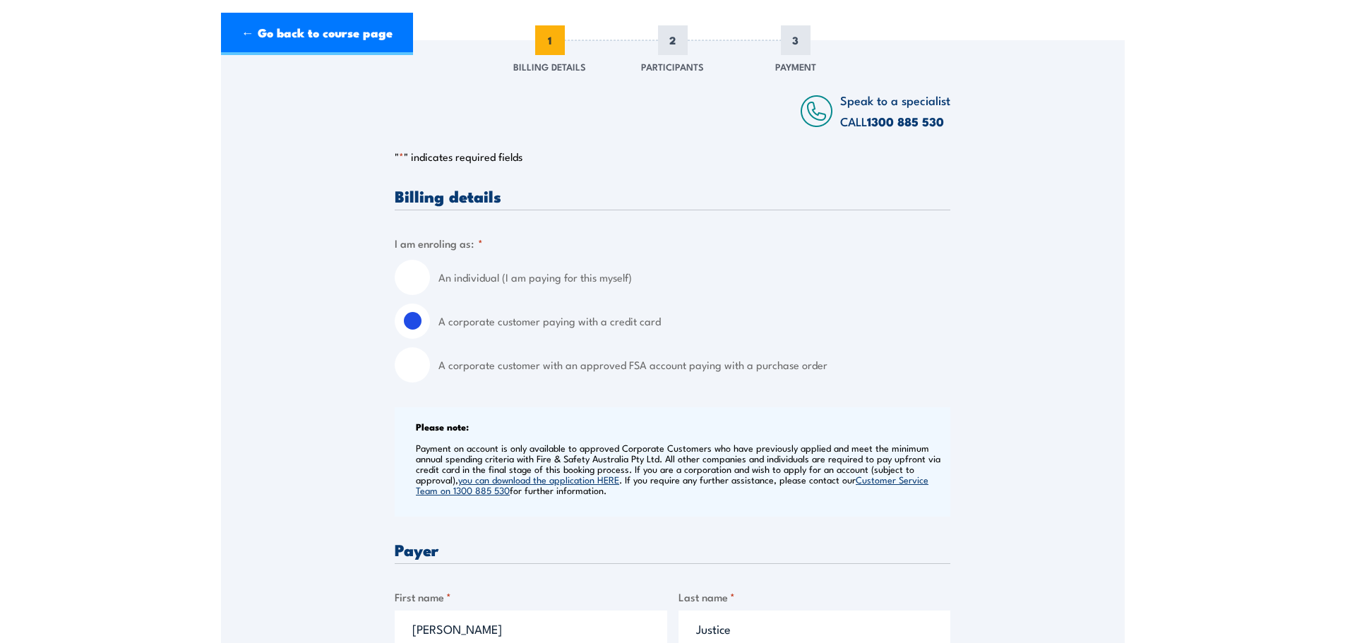
scroll to position [0, 0]
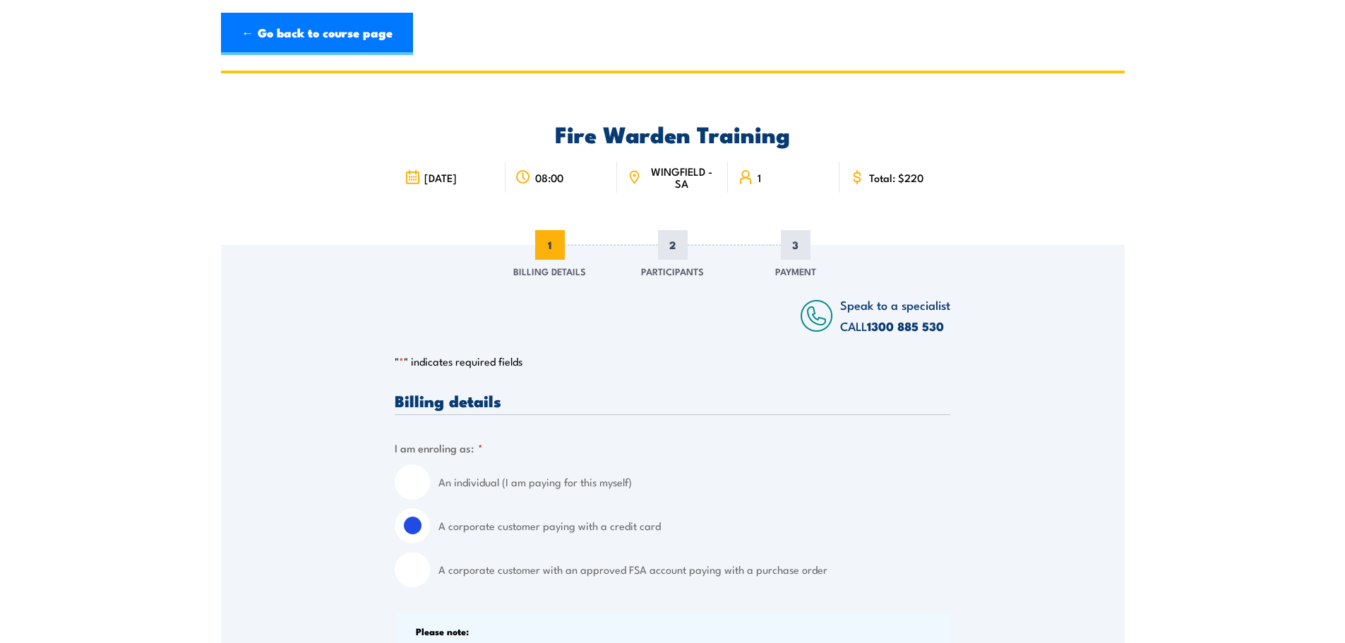
click at [451, 172] on span "[DATE]" at bounding box center [440, 178] width 32 height 12
click at [924, 447] on fieldset "I am enroling as: * An individual (I am paying for this myself) A corporate cus…" at bounding box center [673, 514] width 556 height 148
